Goal: Task Accomplishment & Management: Complete application form

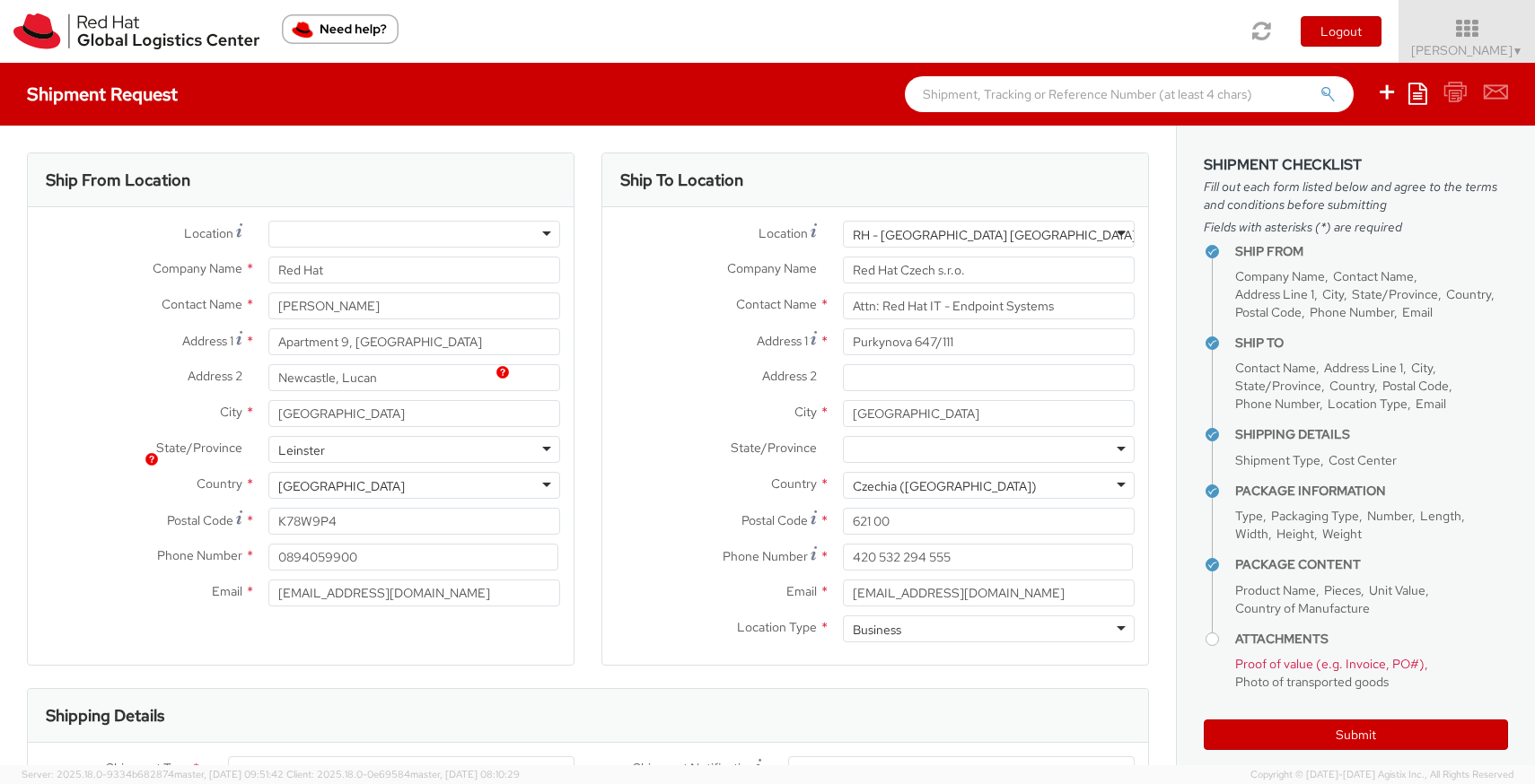
select select "850"
select select "DOC_STATION"
select select "LAPTOP"
select select "DOC_STATION"
select select "OTHER"
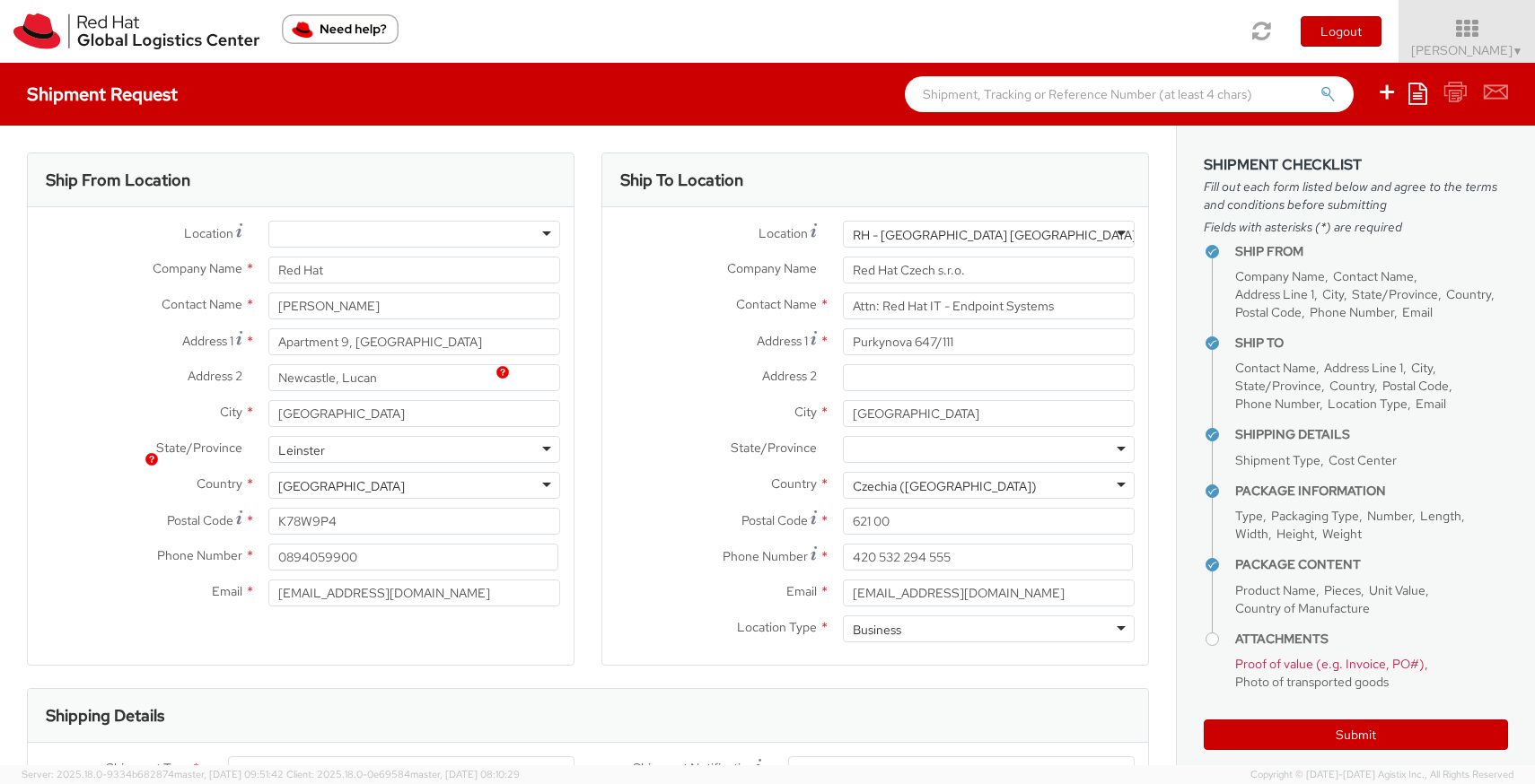
select select "OTHER"
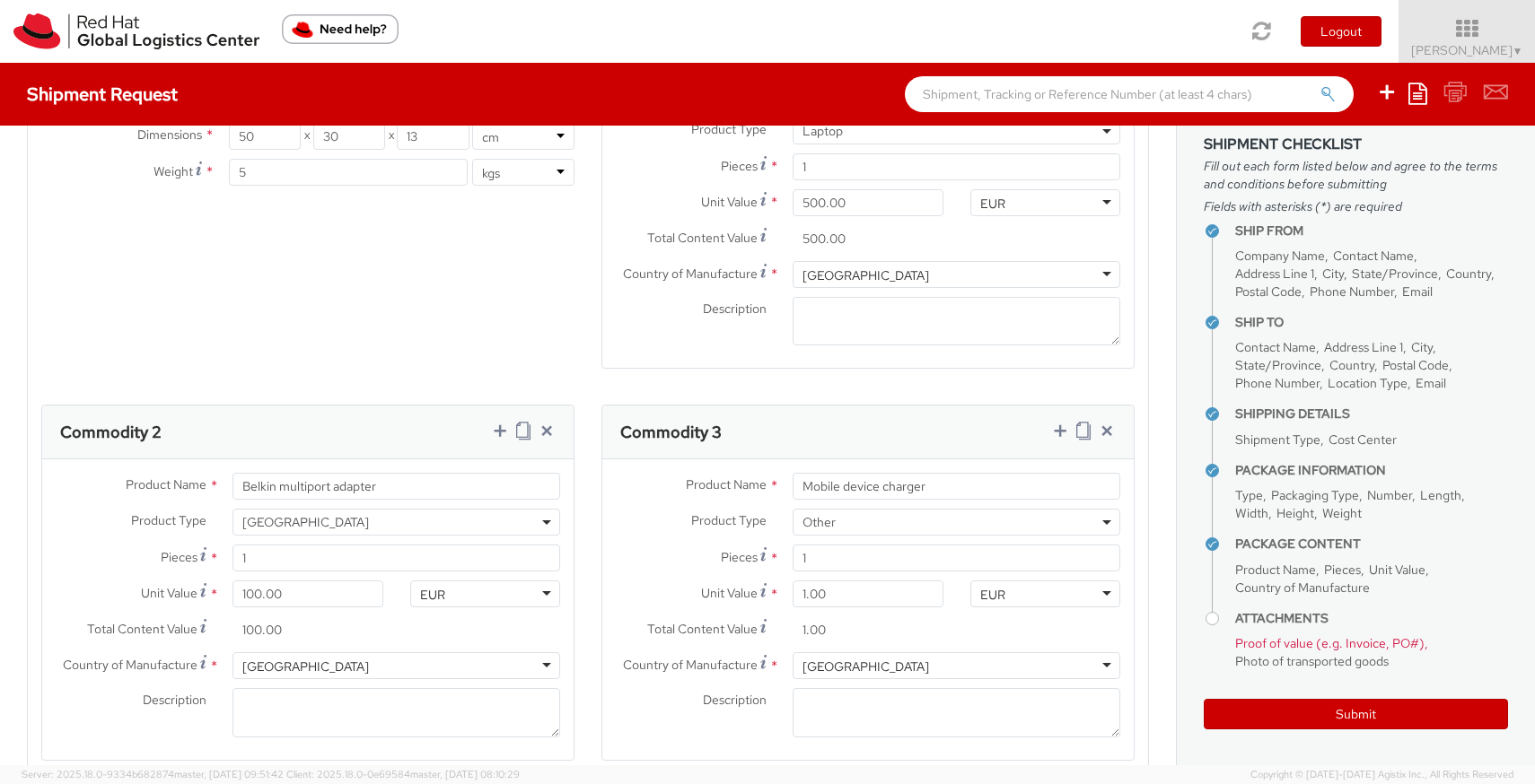
scroll to position [1039, 0]
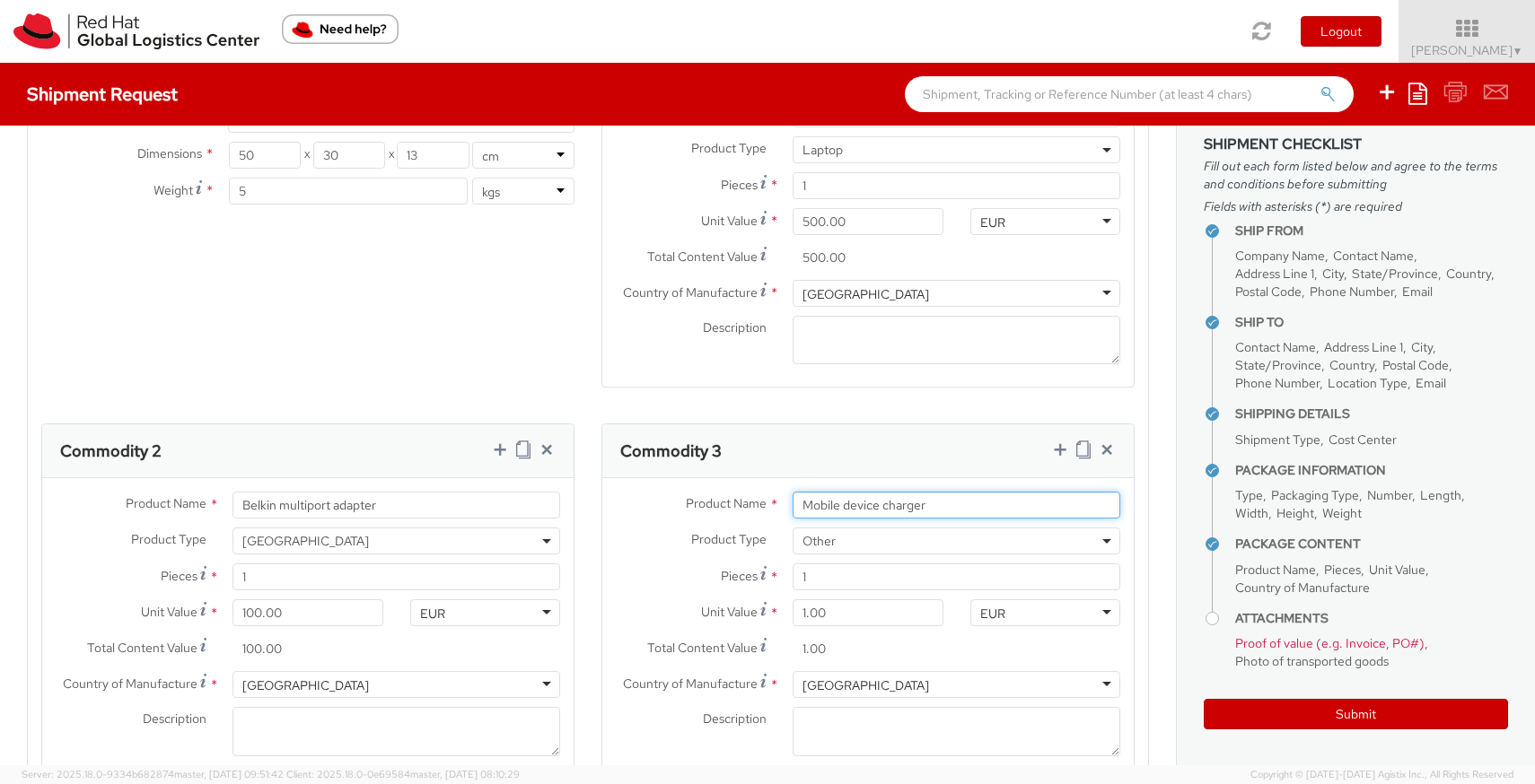
click at [891, 509] on input "Mobile device charger" at bounding box center [956, 506] width 327 height 27
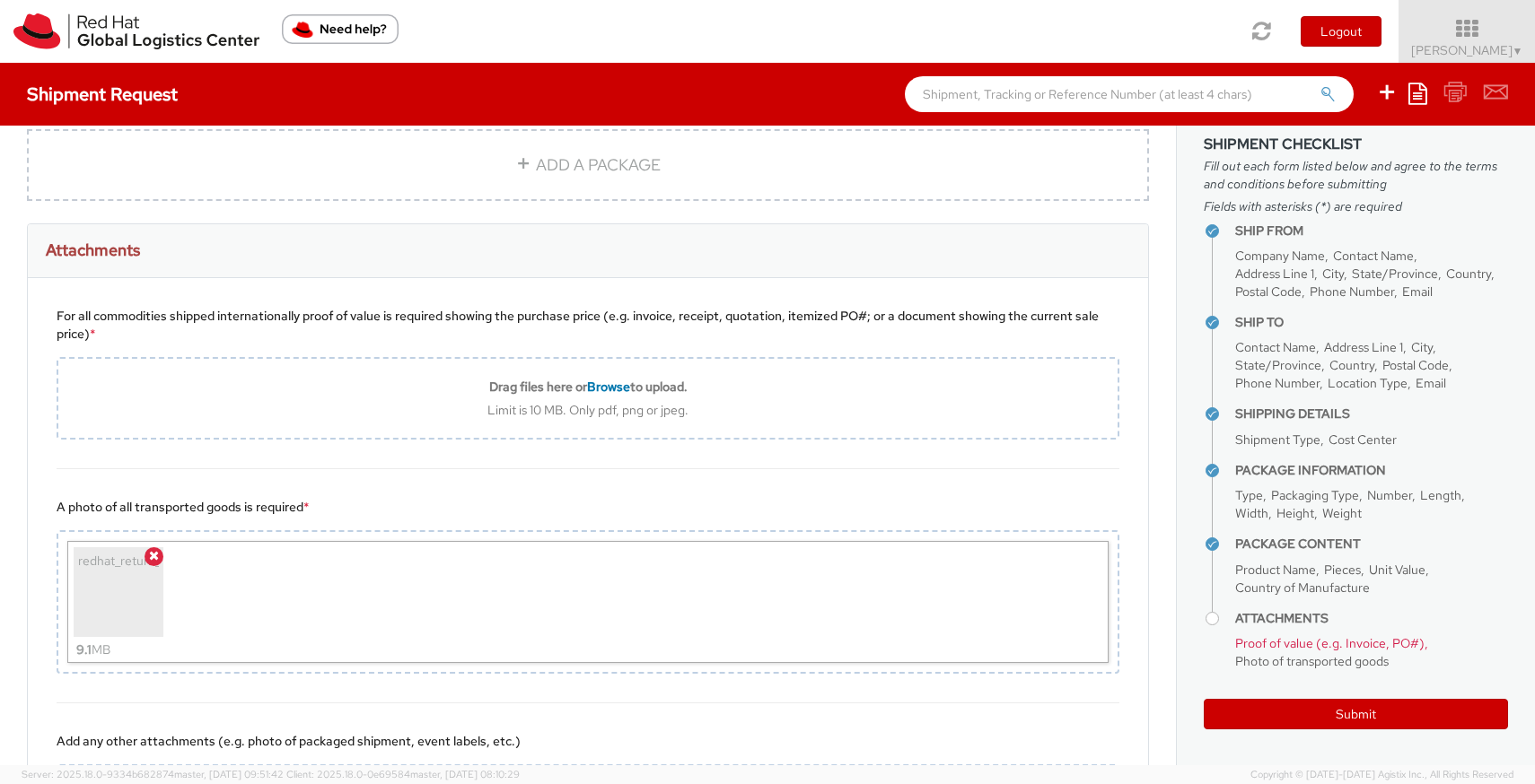
scroll to position [2327, 0]
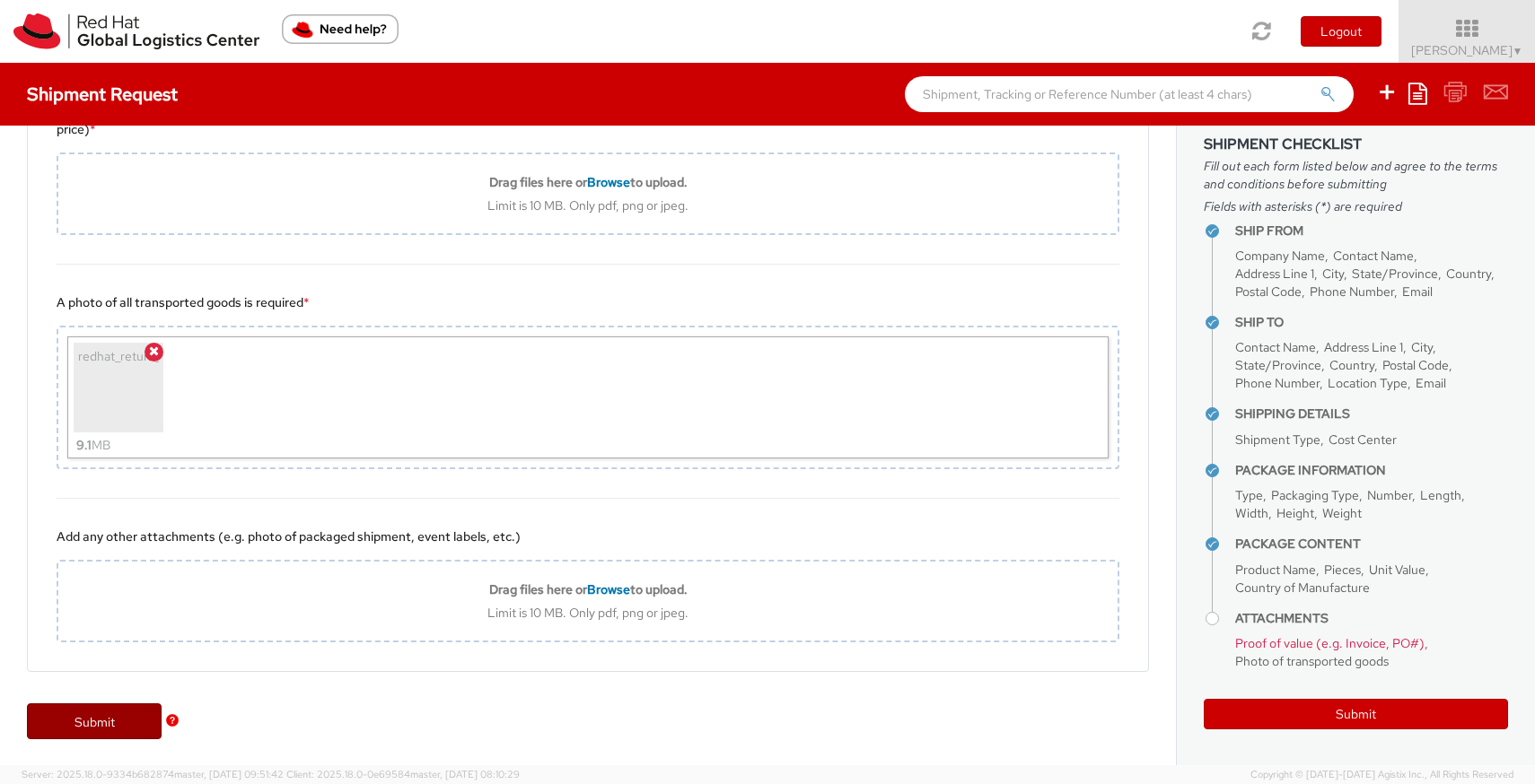
click at [115, 725] on link "Submit" at bounding box center [94, 721] width 135 height 36
click at [114, 724] on link "Submit" at bounding box center [94, 721] width 135 height 36
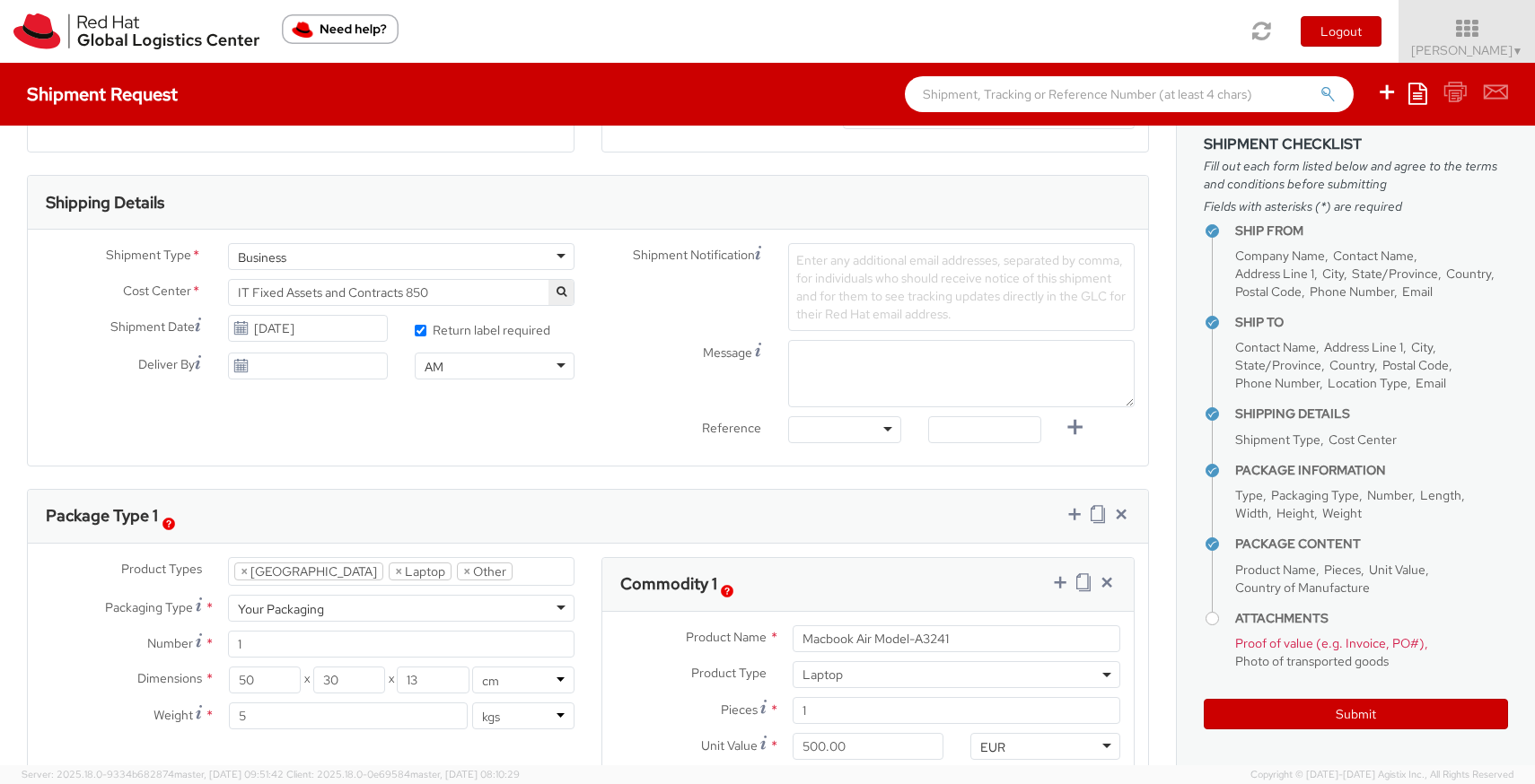
scroll to position [505, 0]
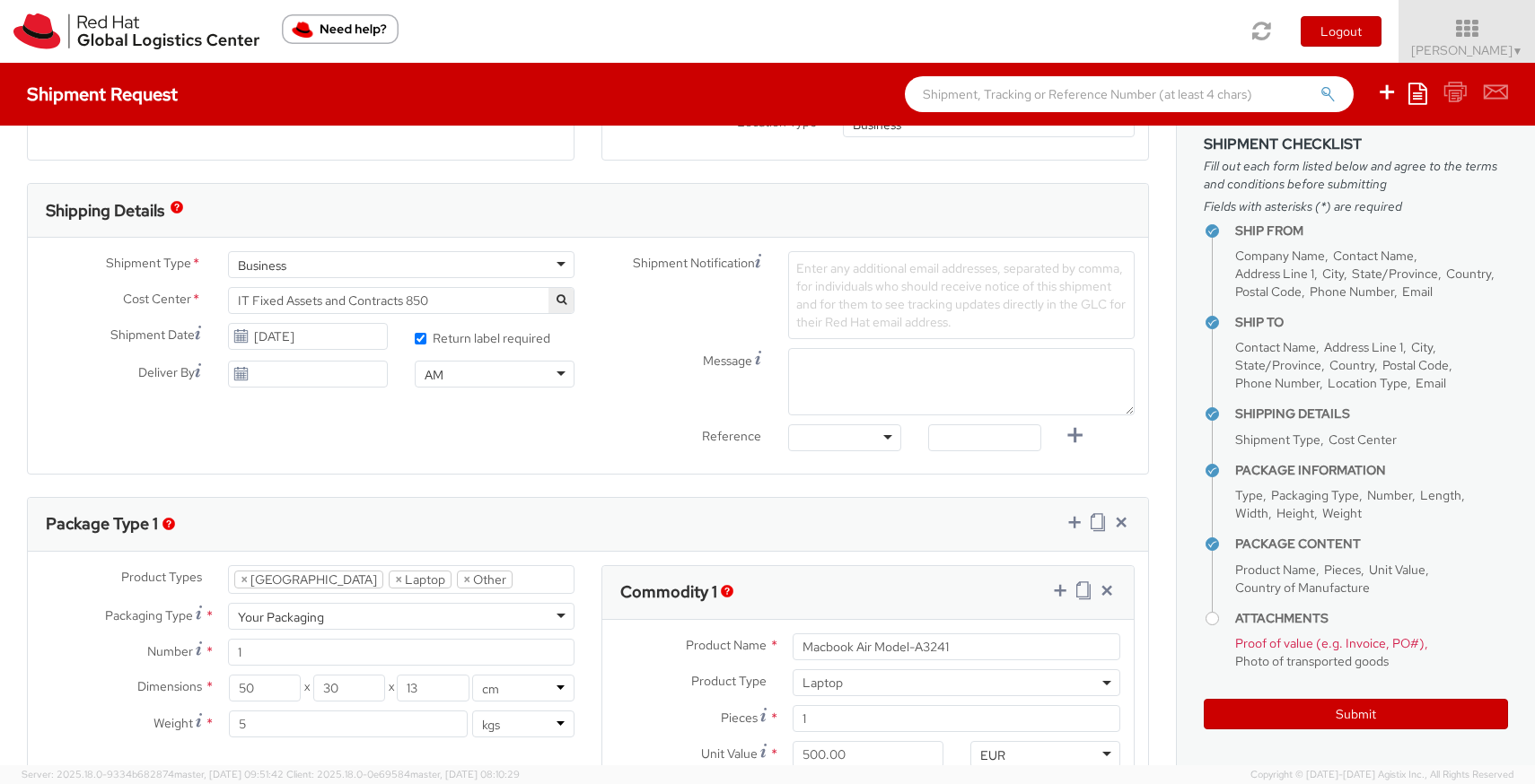
click at [247, 330] on use at bounding box center [240, 335] width 13 height 13
click at [238, 335] on icon at bounding box center [240, 336] width 15 height 15
click at [240, 336] on use at bounding box center [240, 335] width 13 height 13
click at [477, 301] on span "IT Fixed Assets and Contracts 850" at bounding box center [401, 301] width 326 height 16
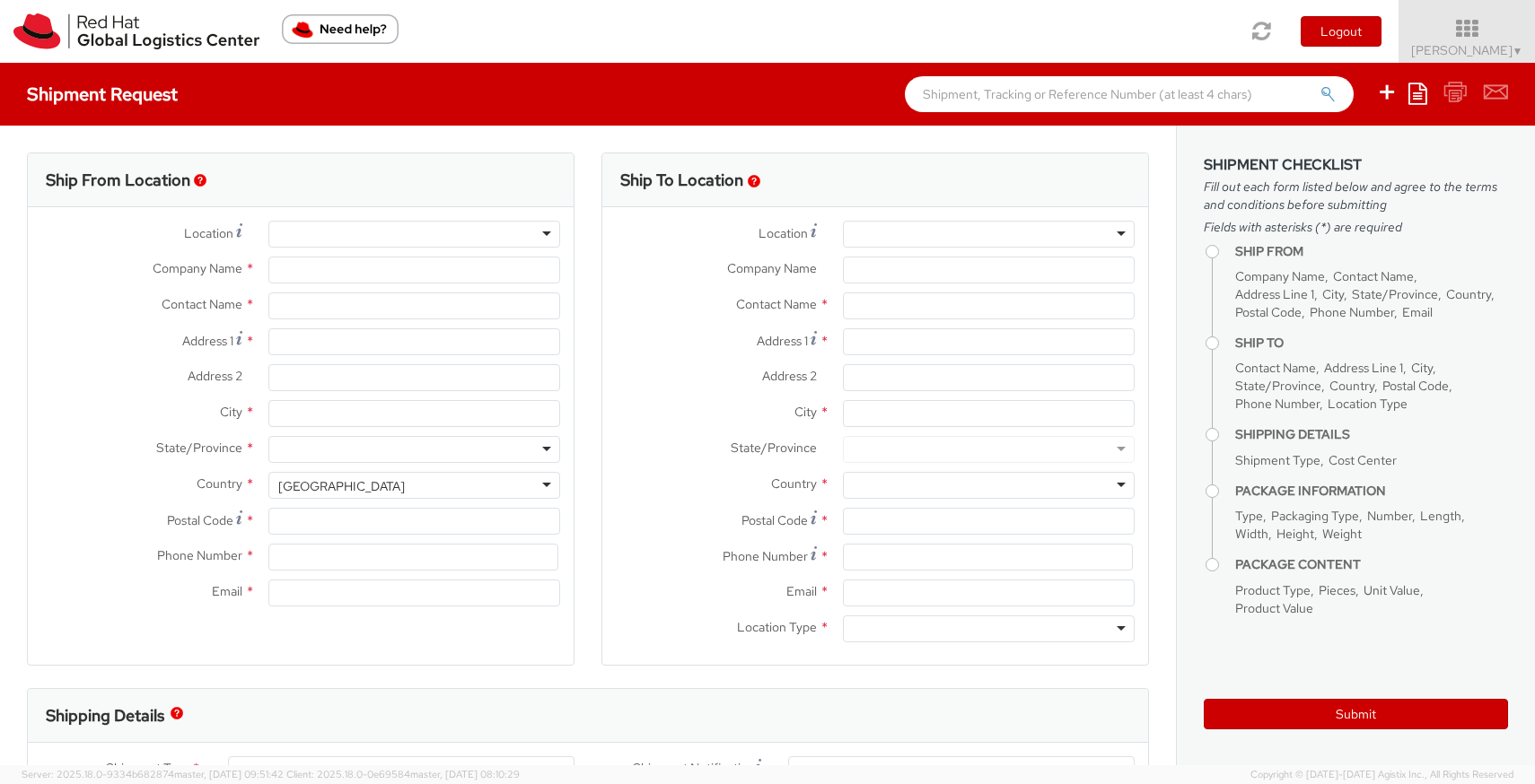
select select "734"
select select
type input "Red Hat"
type input "[PERSON_NAME]"
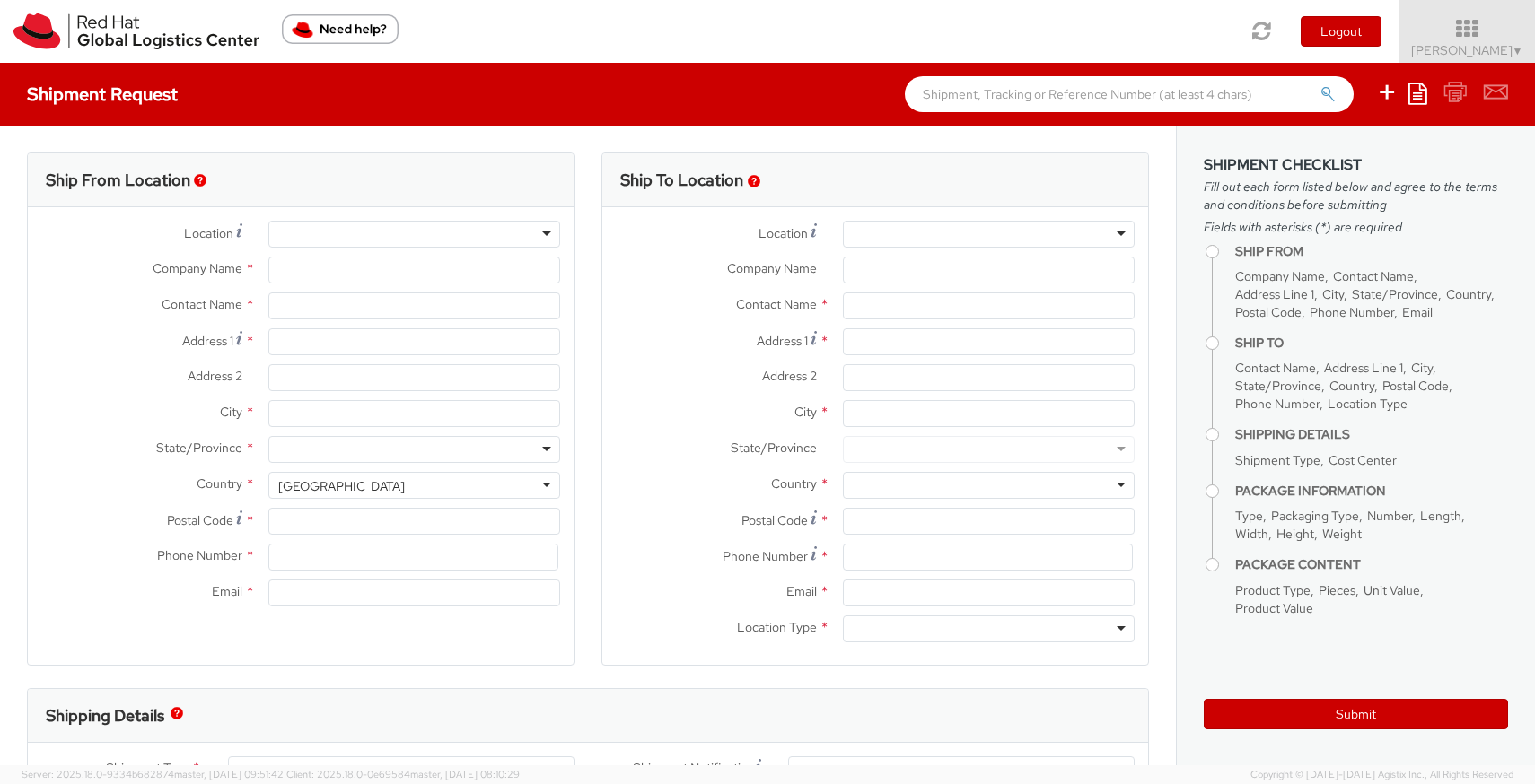
type input "[EMAIL_ADDRESS][DOMAIN_NAME]"
